Goal: Task Accomplishment & Management: Complete application form

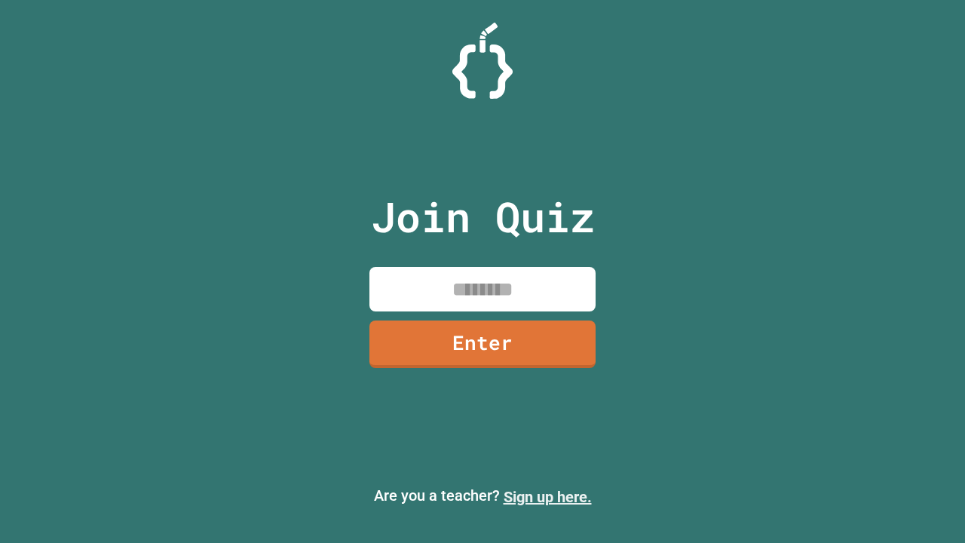
click at [547, 497] on link "Sign up here." at bounding box center [547, 497] width 88 height 18
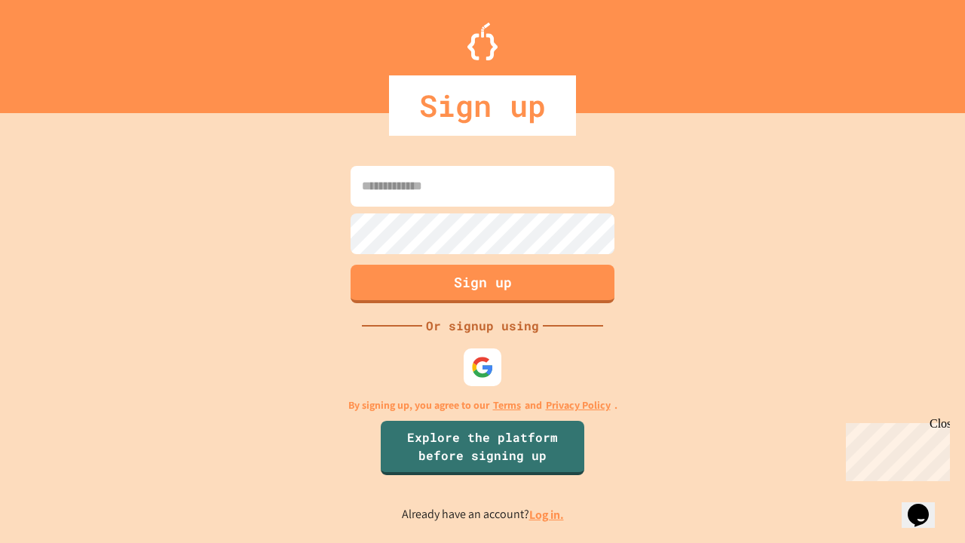
click at [547, 514] on link "Log in." at bounding box center [546, 514] width 35 height 16
